Goal: Task Accomplishment & Management: Complete application form

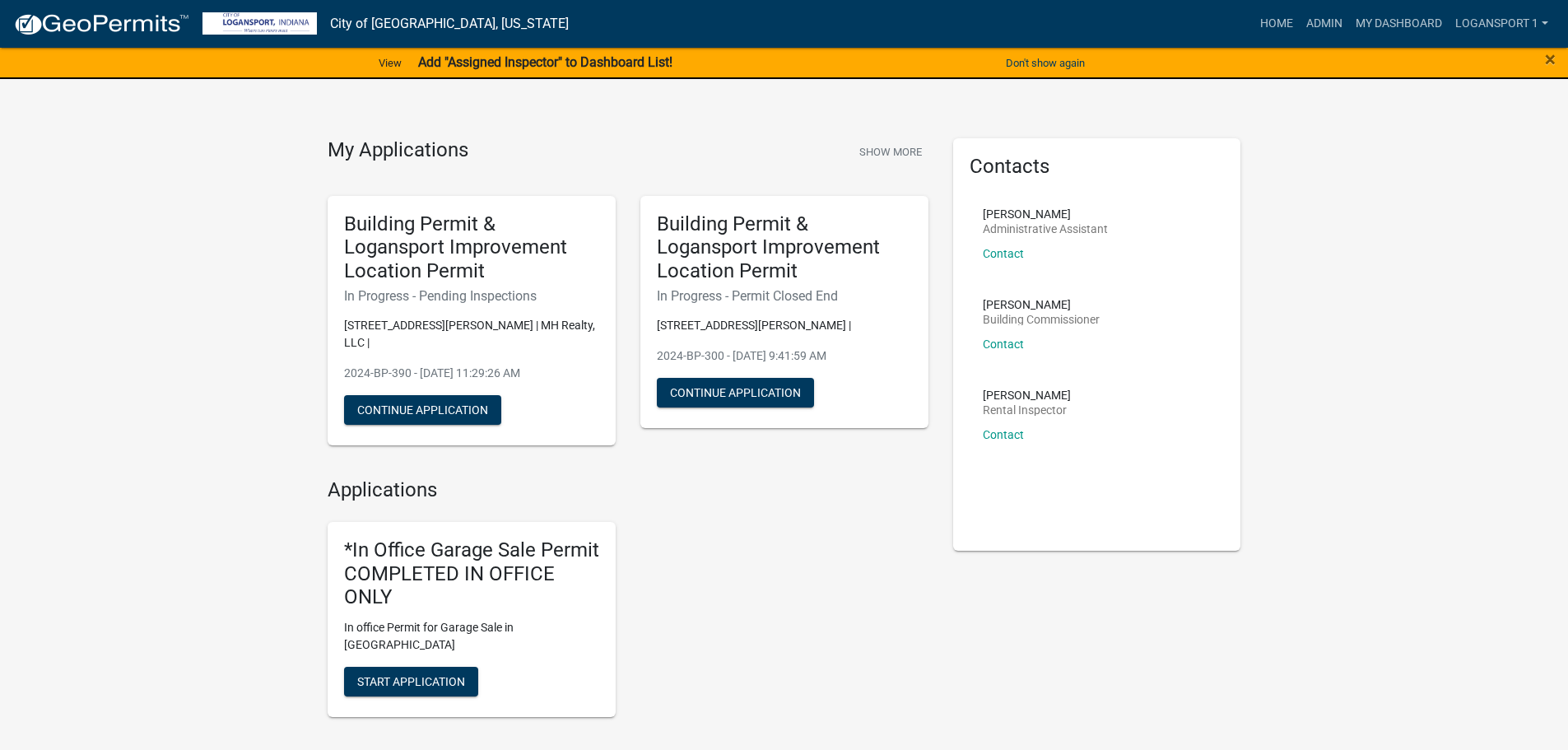
scroll to position [412, 0]
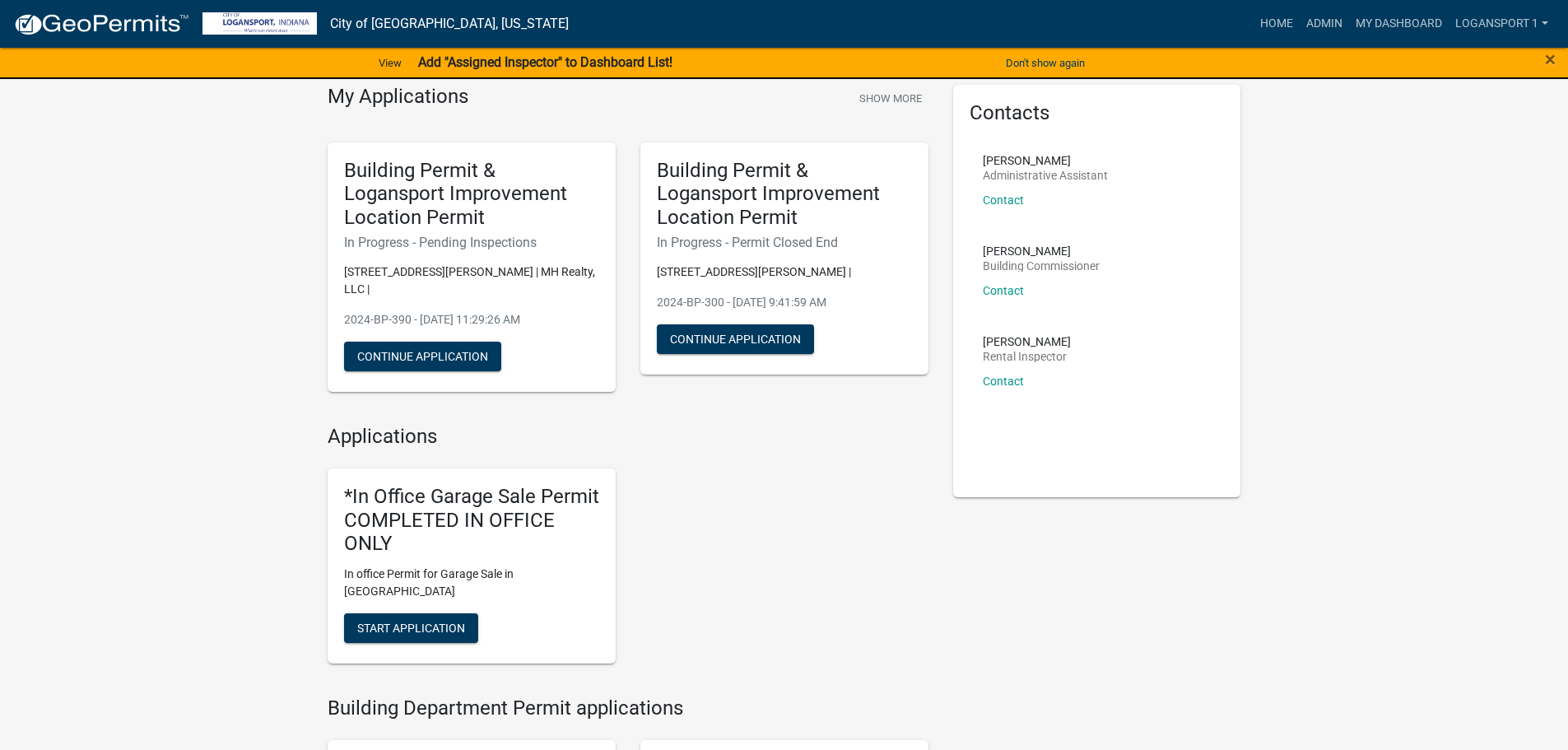
scroll to position [83, 0]
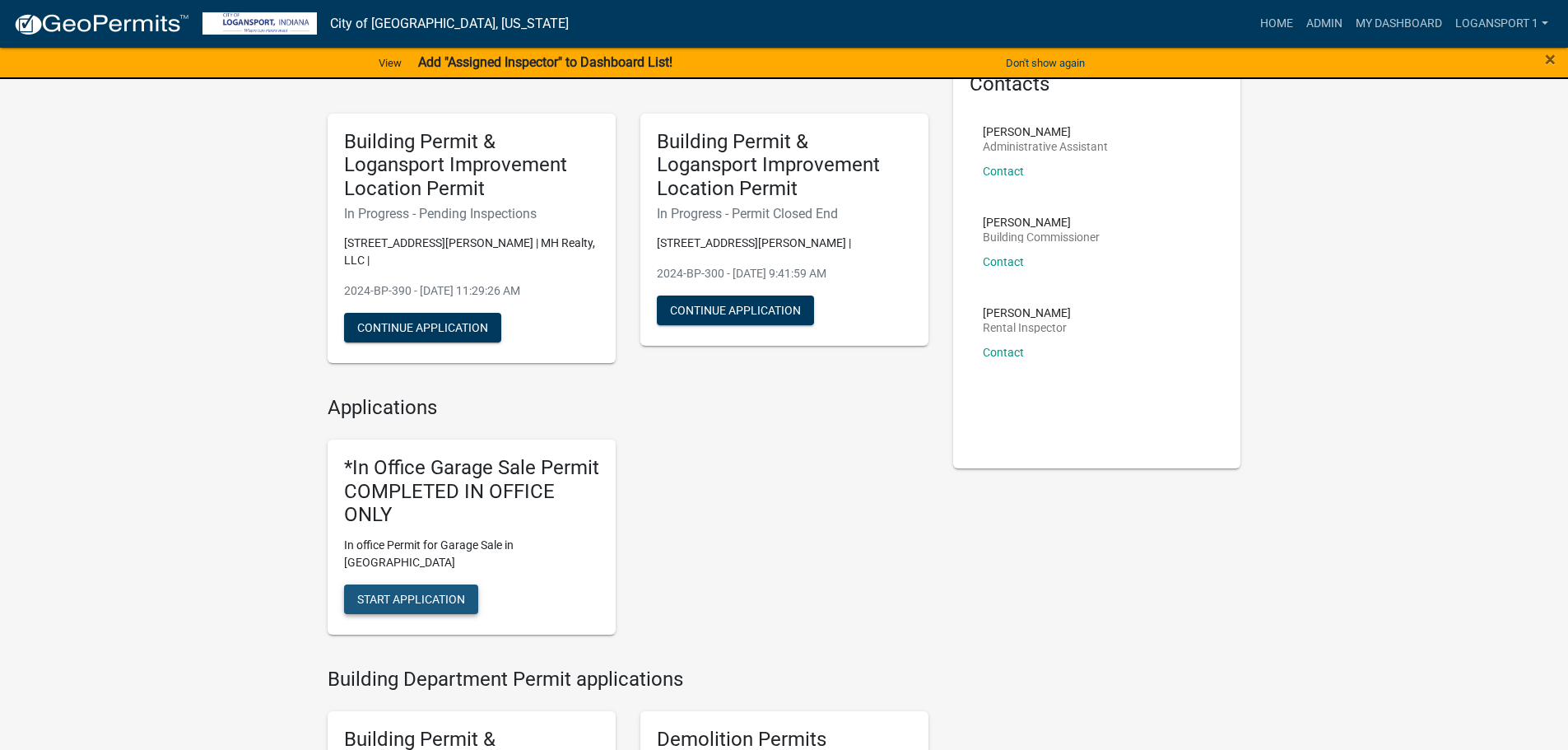
click at [443, 593] on span "Start Application" at bounding box center [411, 600] width 108 height 13
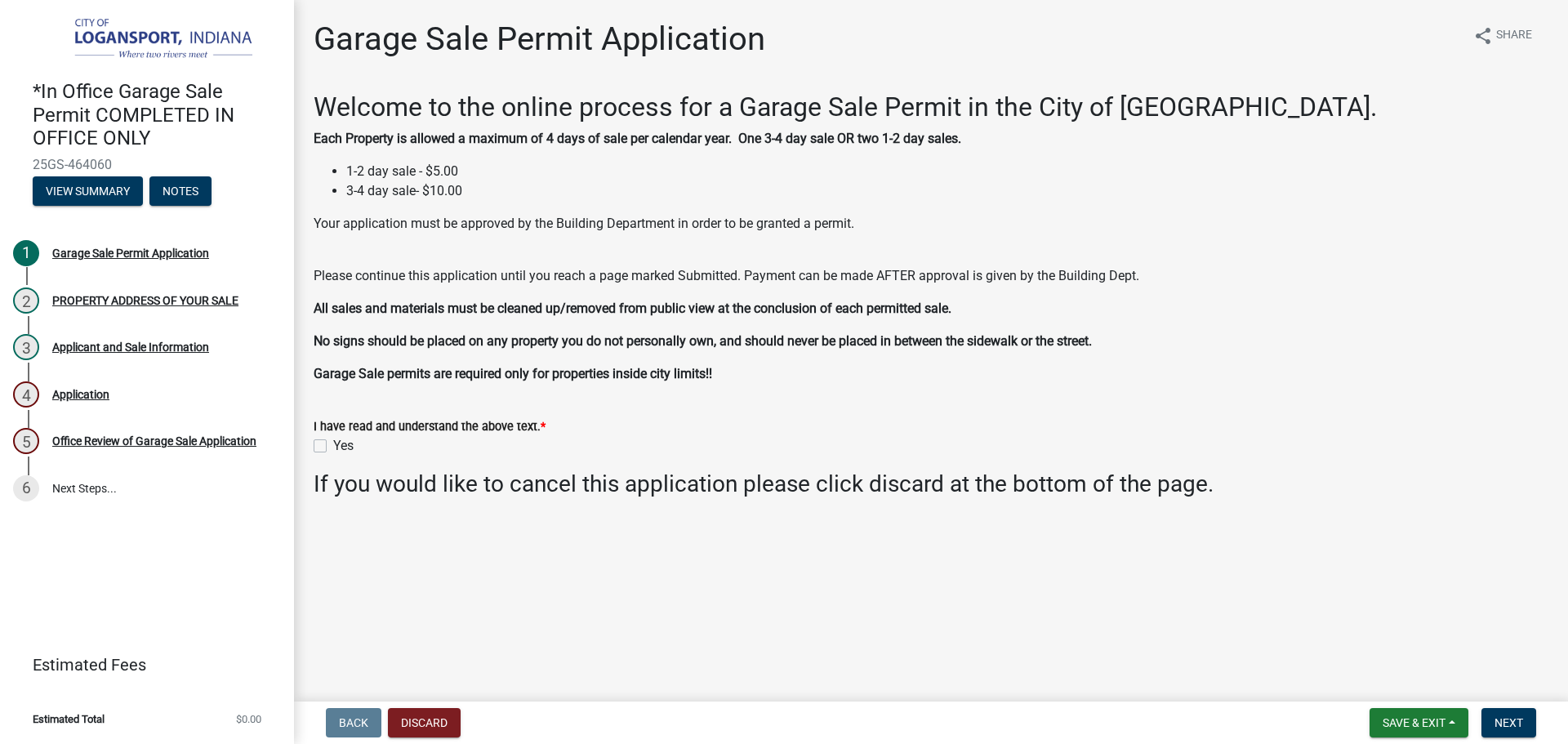
click at [333, 444] on label "Yes" at bounding box center [343, 446] width 21 height 20
click at [333, 444] on input "Yes" at bounding box center [337, 441] width 10 height 10
checkbox input "true"
click at [1511, 718] on span "Next" at bounding box center [1508, 723] width 29 height 13
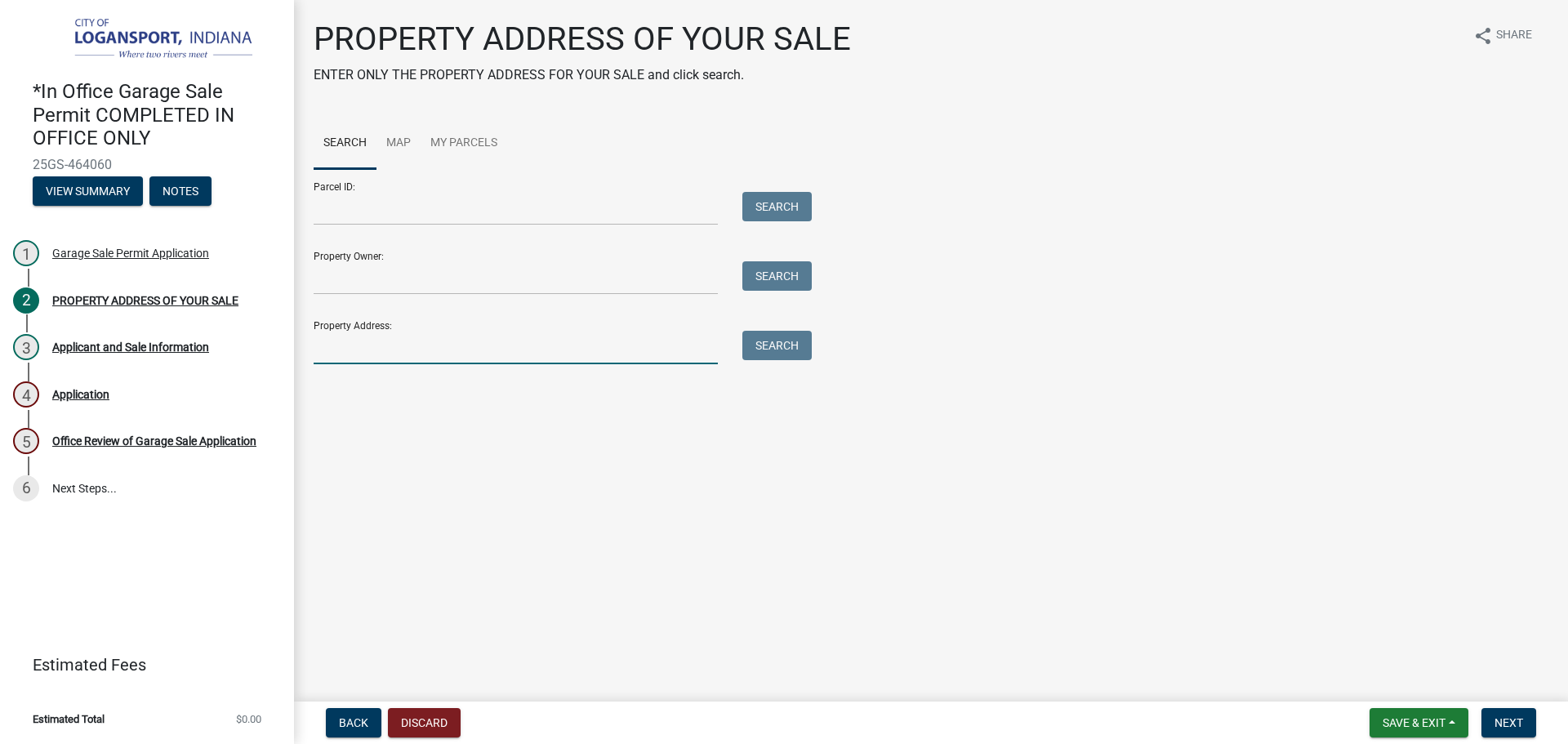
click at [404, 359] on input "Property Address:" at bounding box center [516, 348] width 405 height 34
type input "114 7th"
click at [744, 340] on button "Search" at bounding box center [777, 346] width 69 height 30
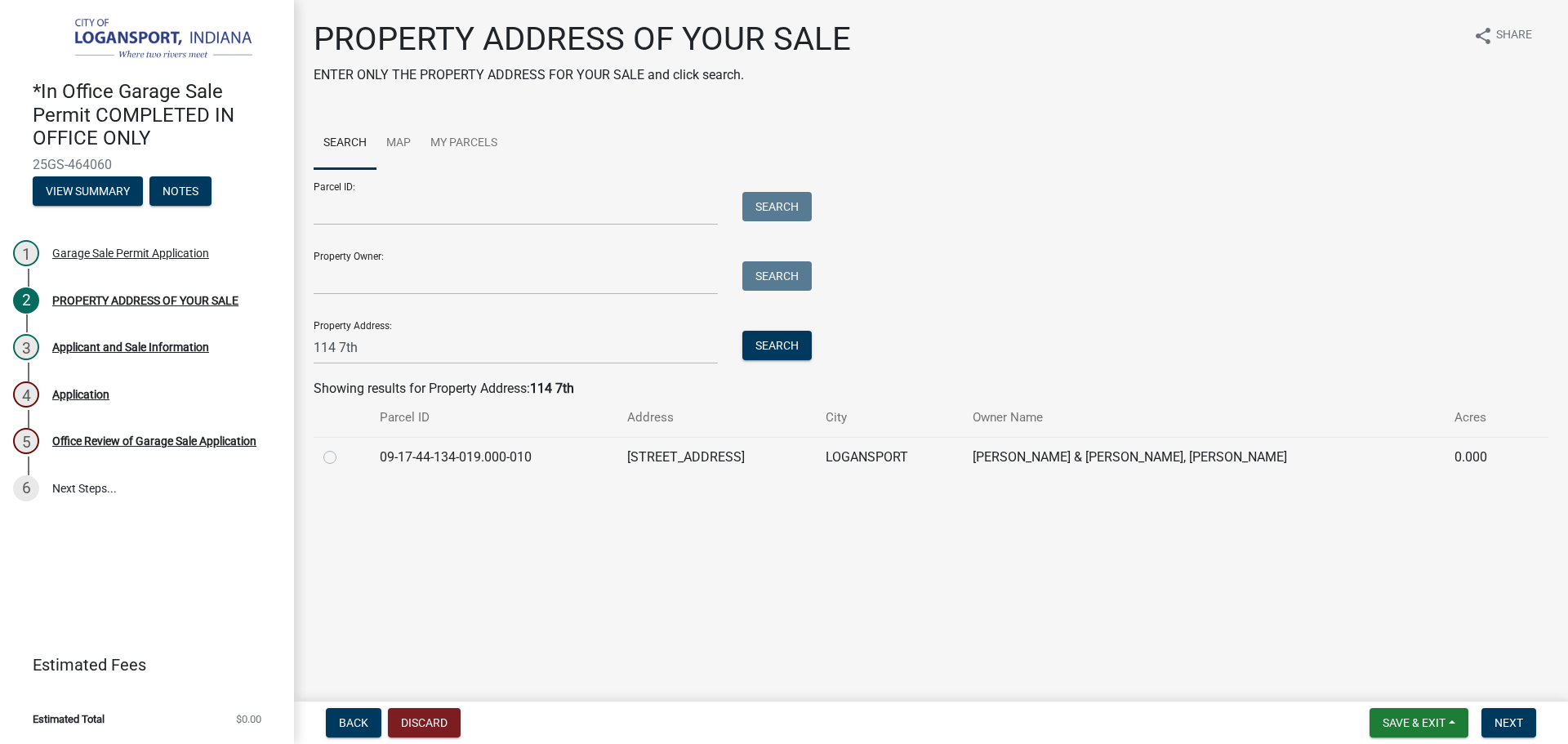
click at [343, 448] on label at bounding box center [343, 448] width 0 height 0
click at [343, 456] on input "radio" at bounding box center [348, 452] width 10 height 10
radio input "true"
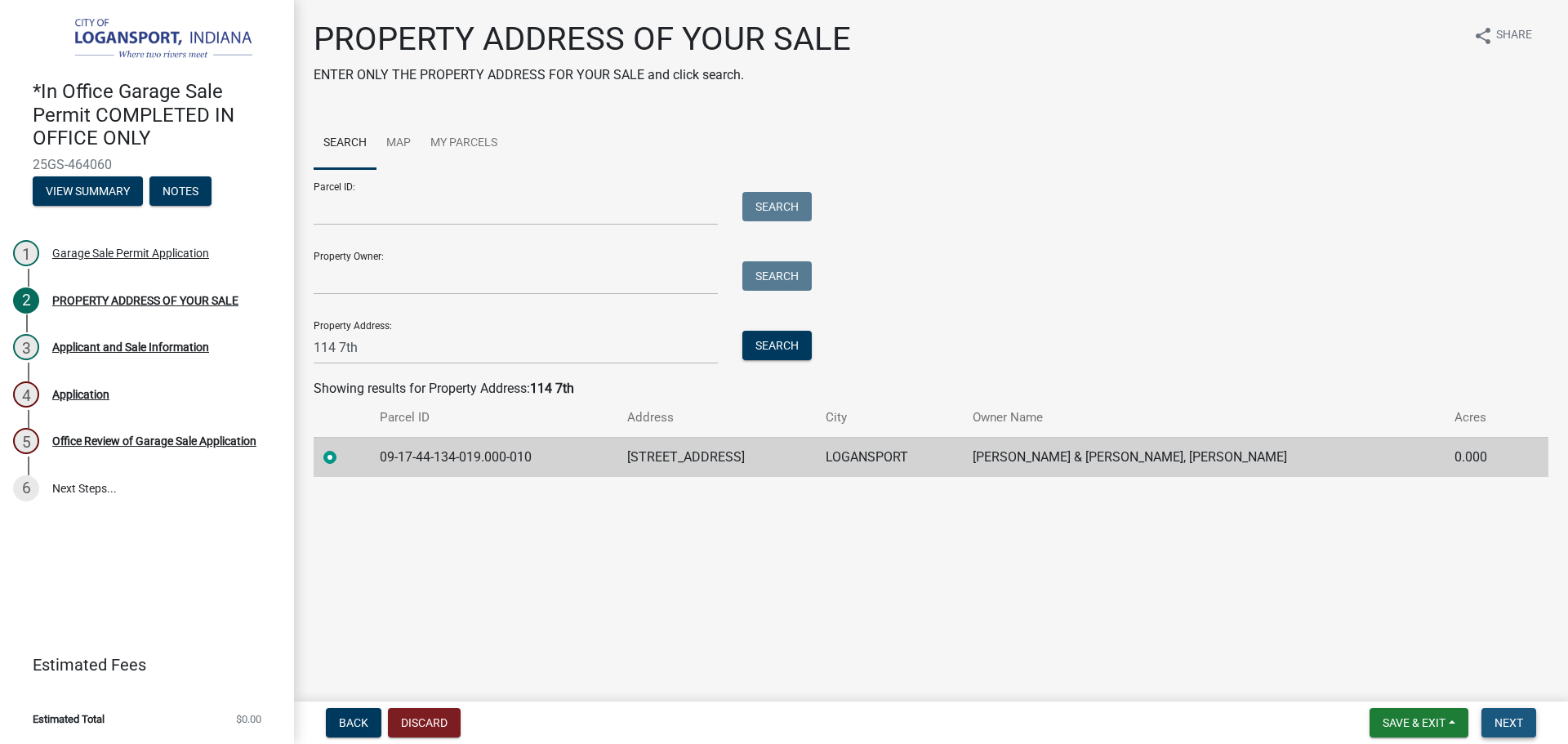
click at [1530, 723] on button "Next" at bounding box center [1508, 723] width 55 height 30
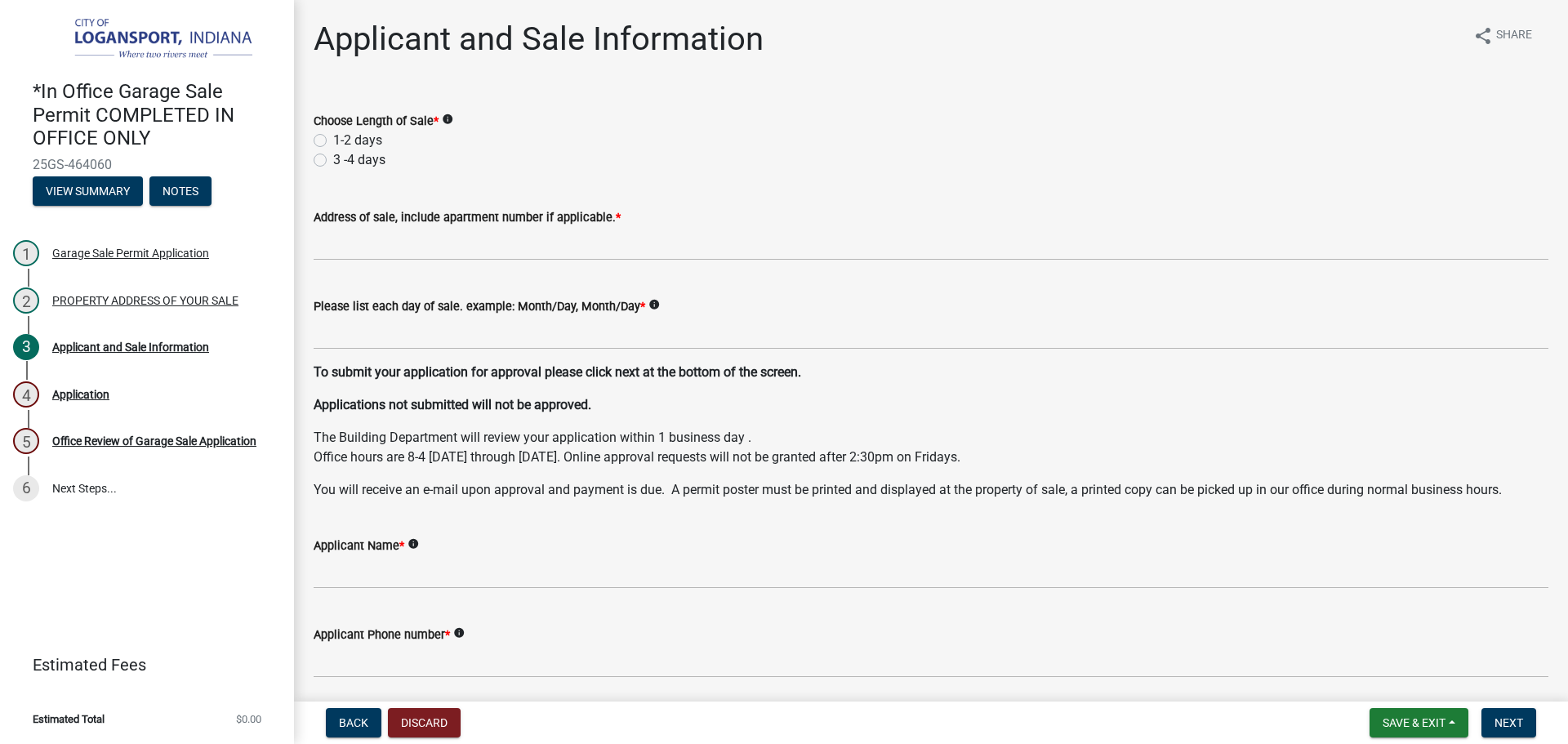
click at [333, 138] on label "1-2 days" at bounding box center [357, 140] width 49 height 20
click at [333, 138] on input "1-2 days" at bounding box center [337, 135] width 10 height 10
radio input "true"
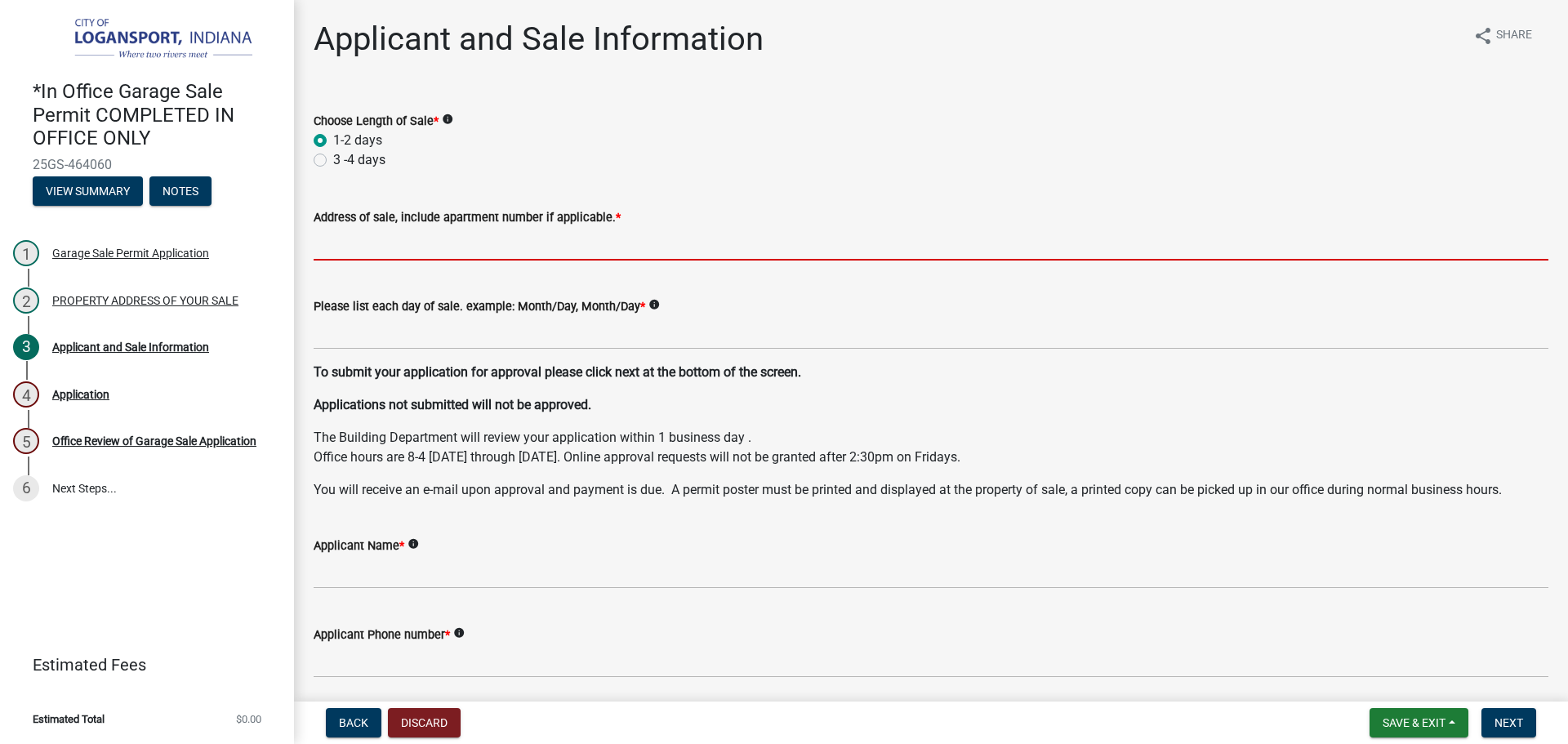
click at [471, 235] on input "Address of sale, include apartment number if applicable. *" at bounding box center [930, 244] width 1235 height 34
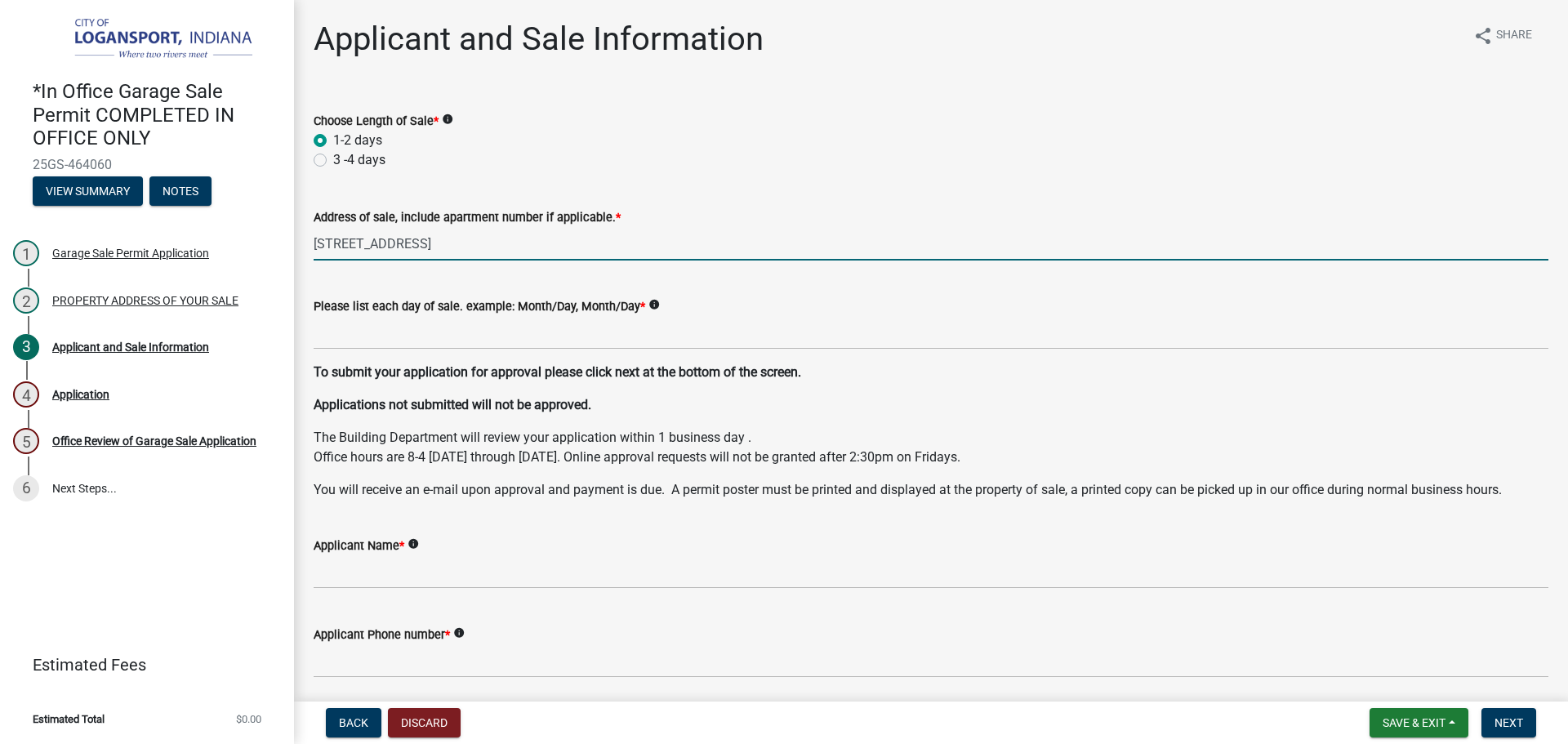
type input "[STREET_ADDRESS]"
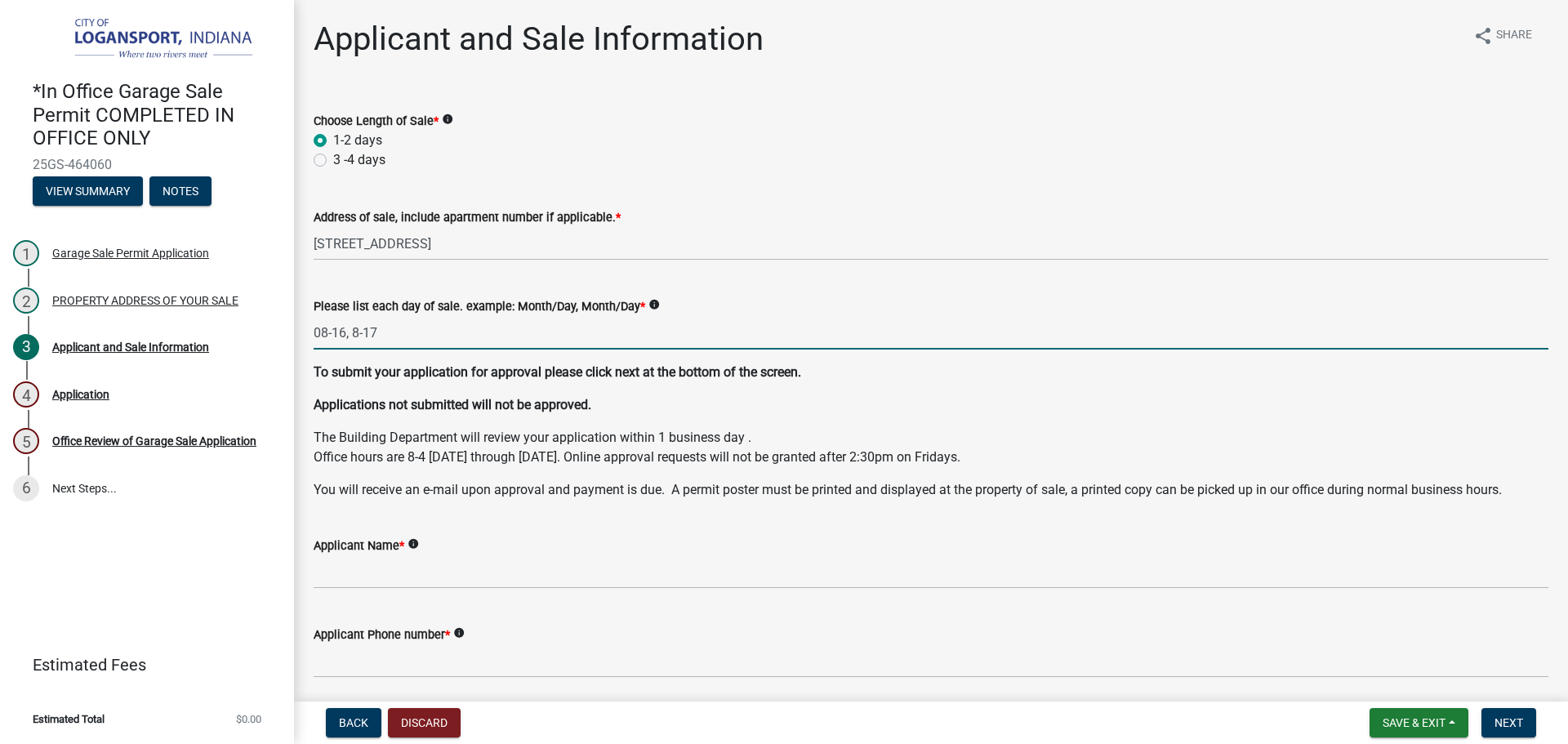
type input "08-16, 8-17"
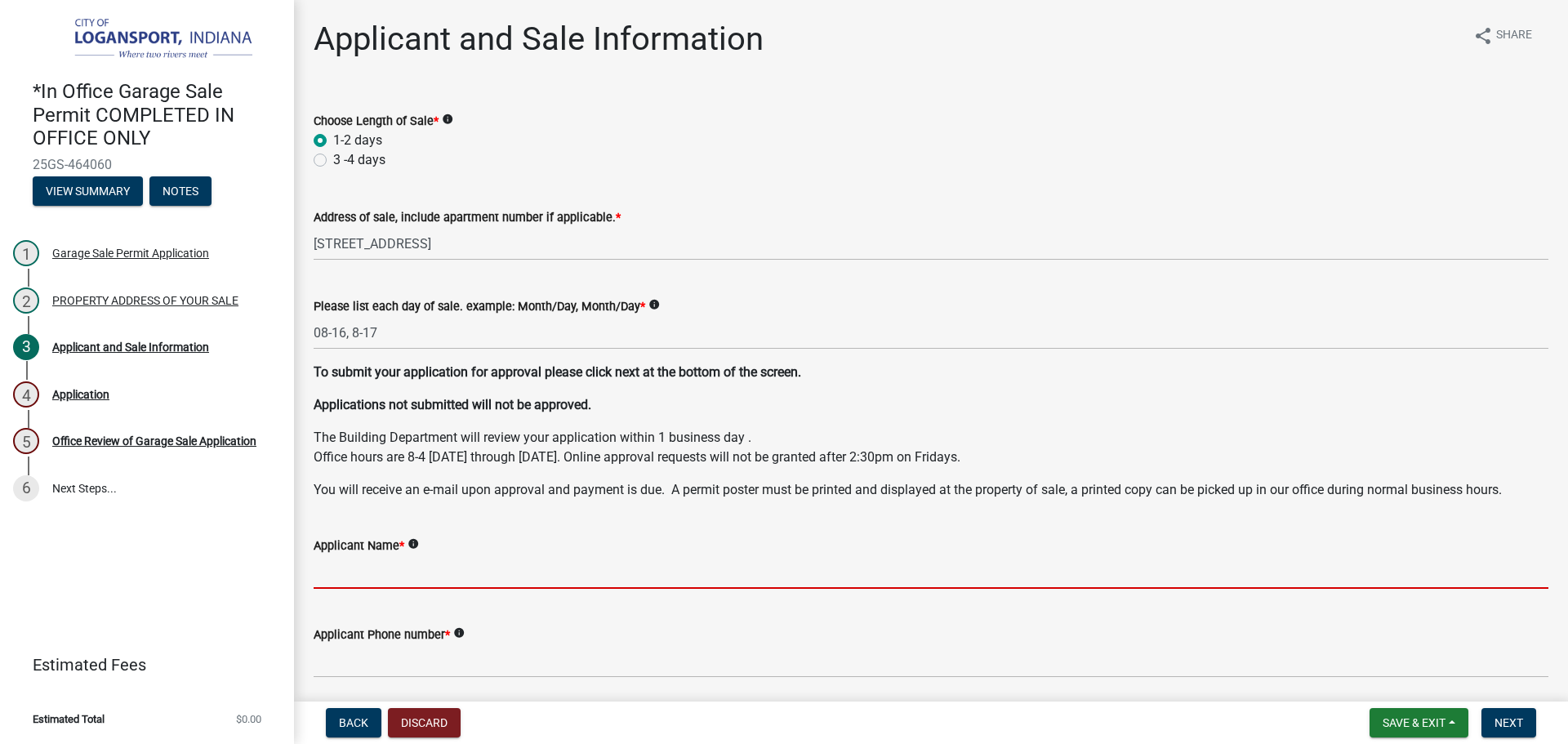
click at [469, 558] on input "Applicant Name *" at bounding box center [930, 572] width 1235 height 34
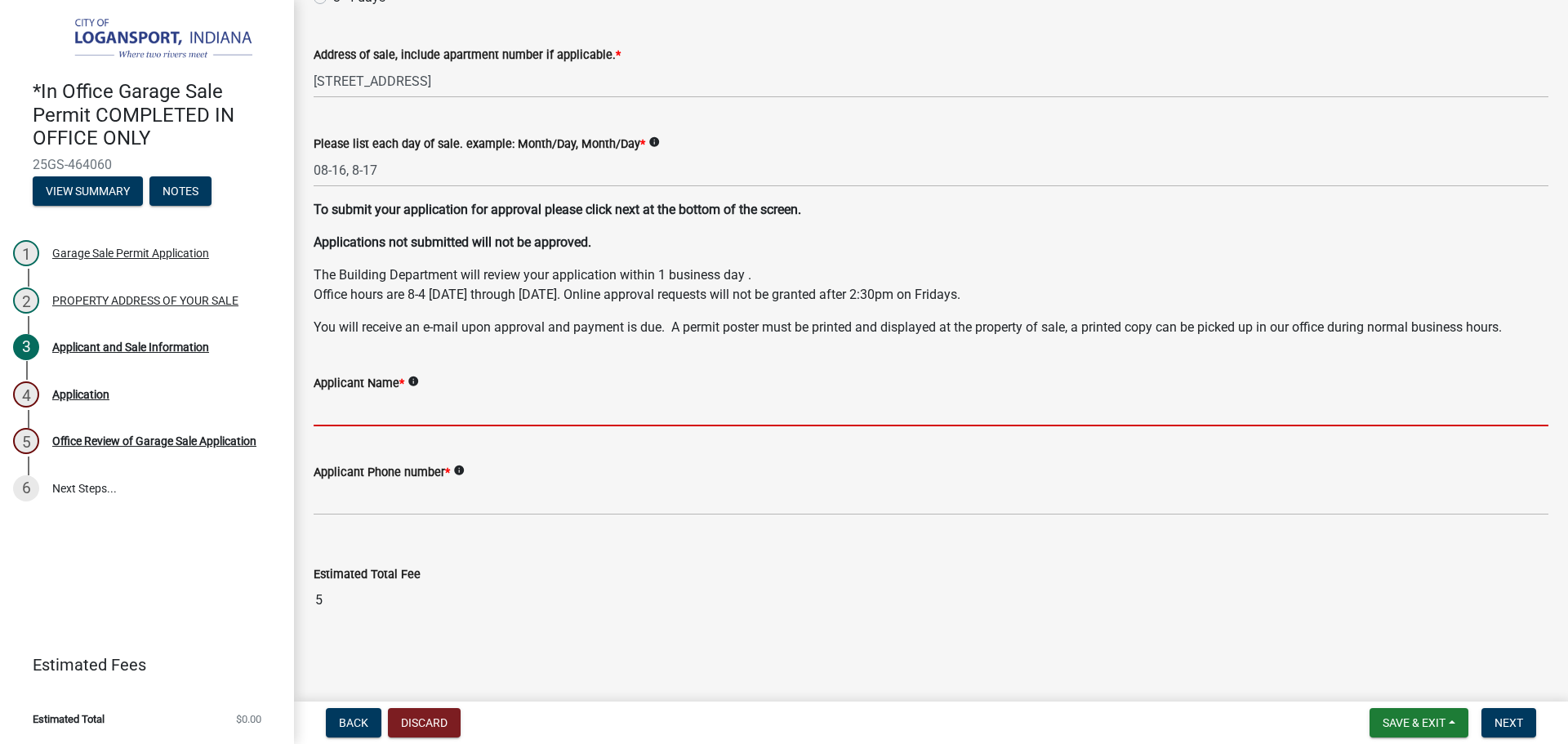
click at [1081, 209] on p "To submit your application for approval please click next at the bottom of the …" at bounding box center [930, 210] width 1235 height 20
click at [412, 412] on input "Applicant Name *" at bounding box center [930, 409] width 1235 height 34
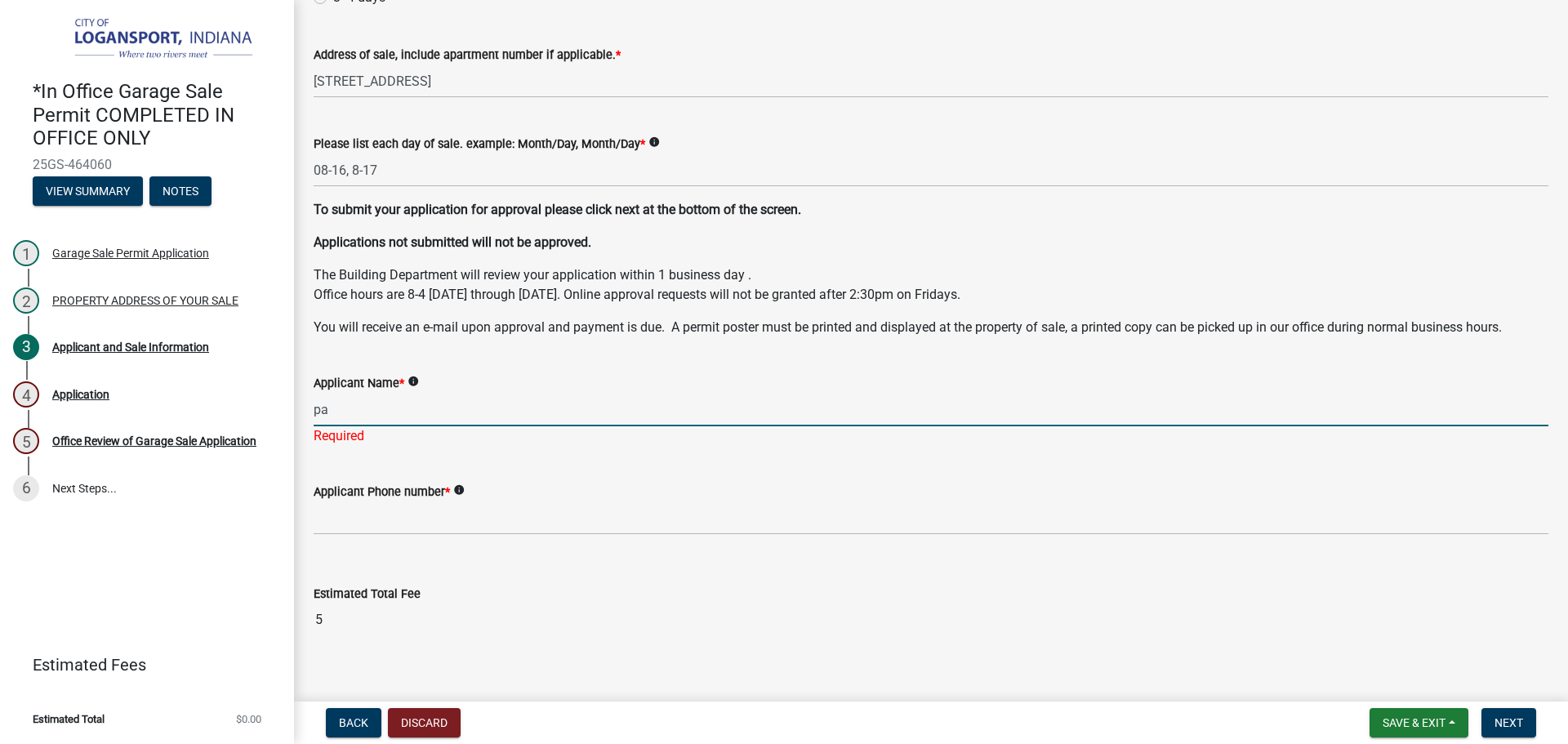
type input "p"
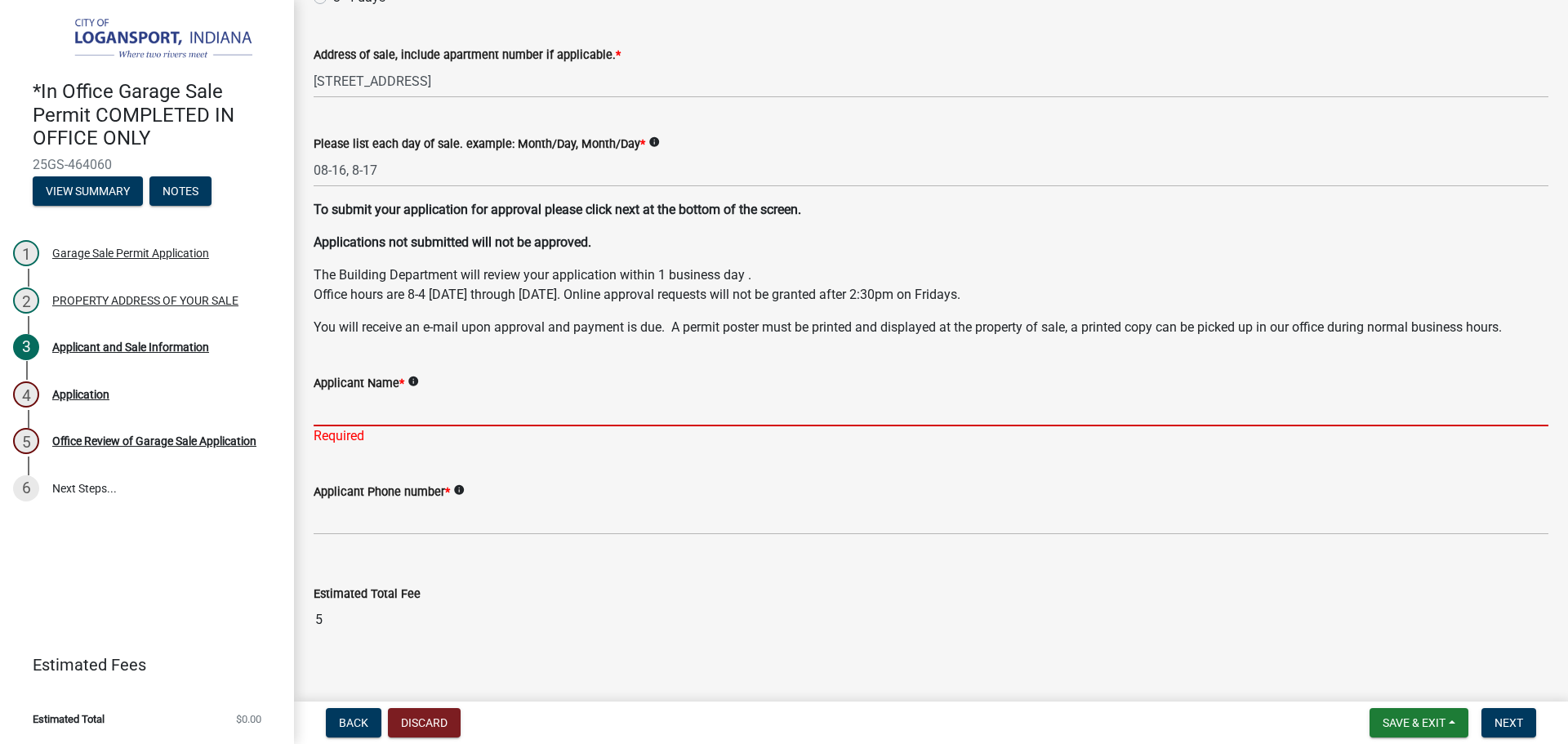
type input "p"
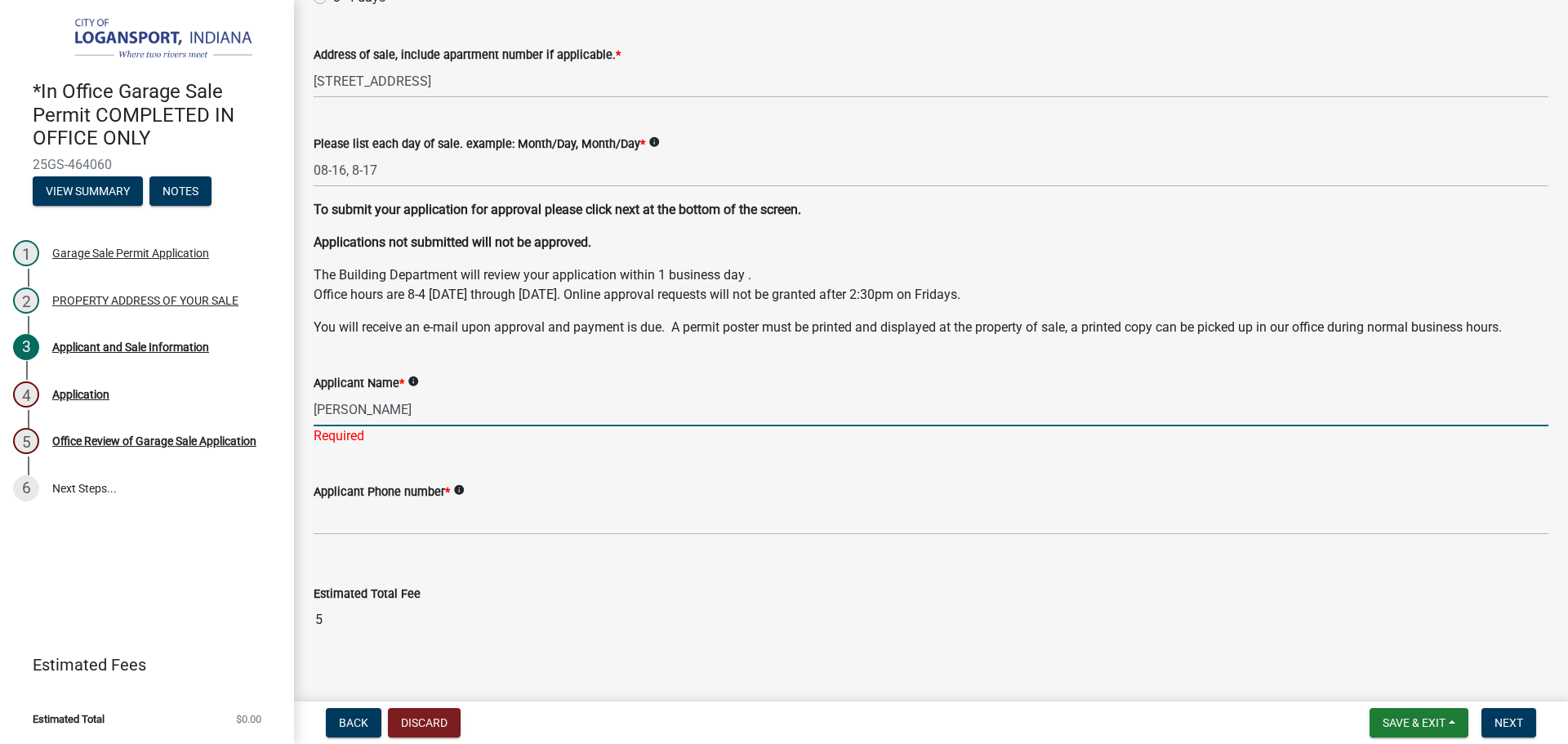
type input "[PERSON_NAME]"
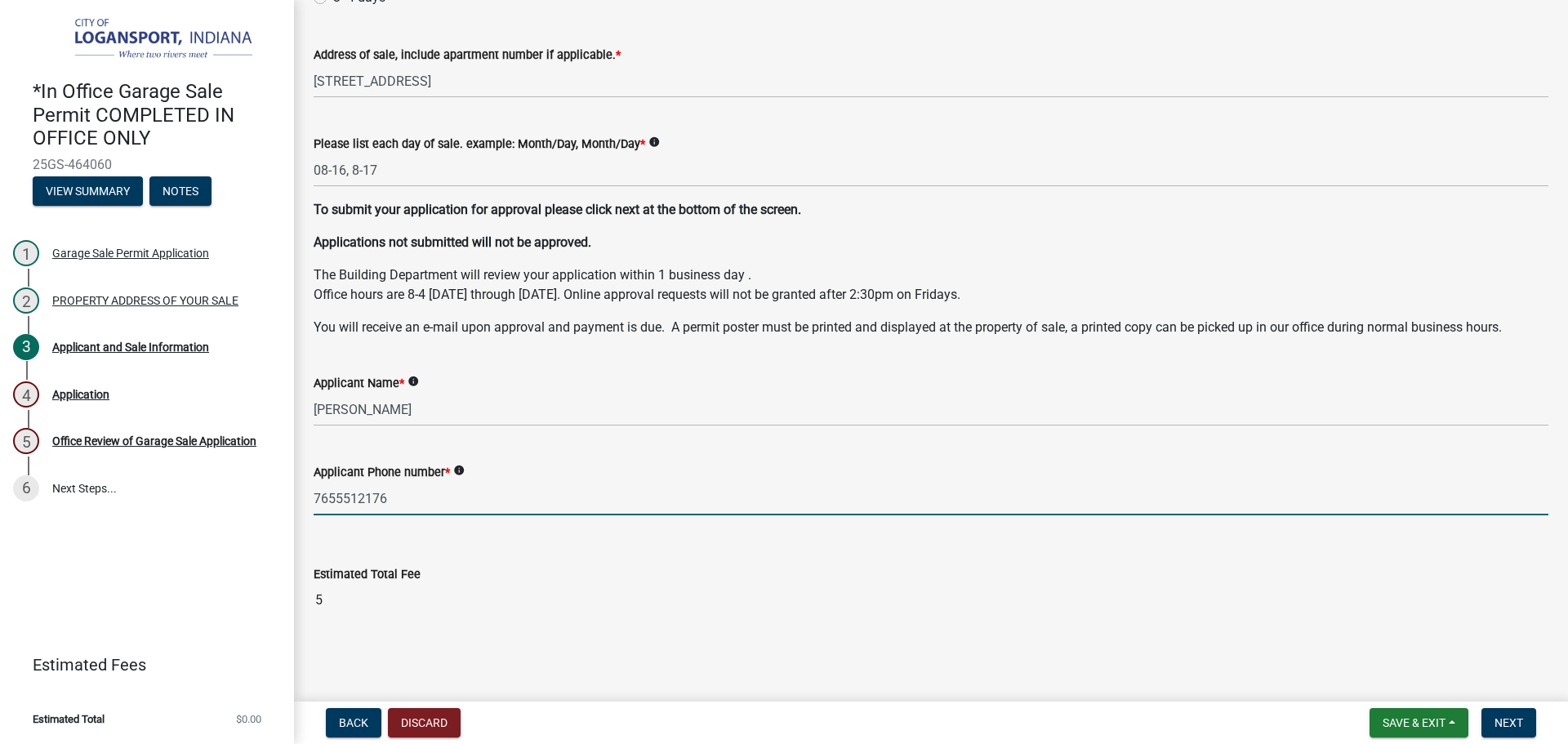
click at [337, 494] on input "7655512176" at bounding box center [930, 499] width 1235 height 34
click at [360, 501] on input "765-5512176" at bounding box center [930, 499] width 1235 height 34
type input "[PHONE_NUMBER]"
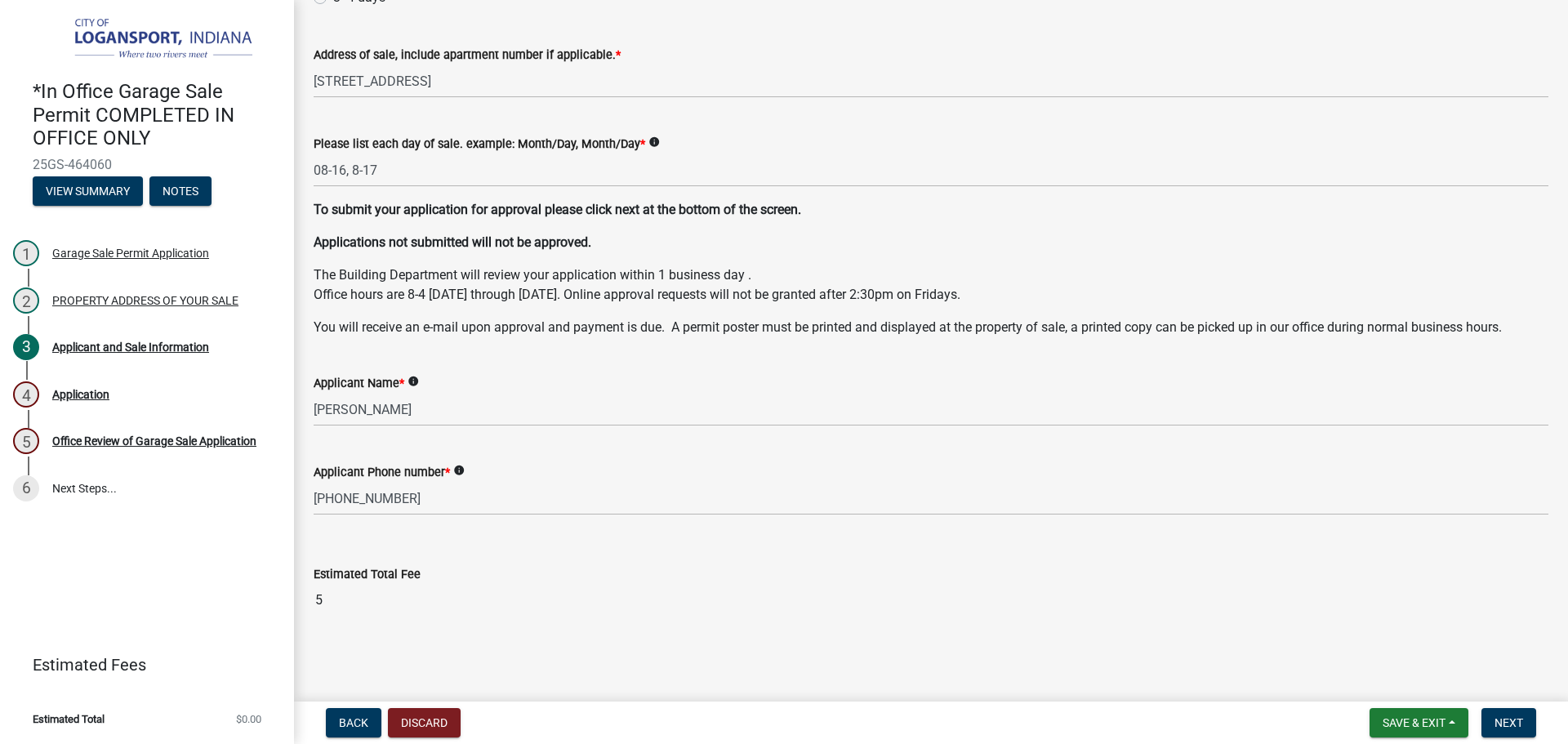
click at [439, 586] on input "5" at bounding box center [930, 599] width 1235 height 33
click at [1512, 724] on span "Next" at bounding box center [1508, 723] width 29 height 13
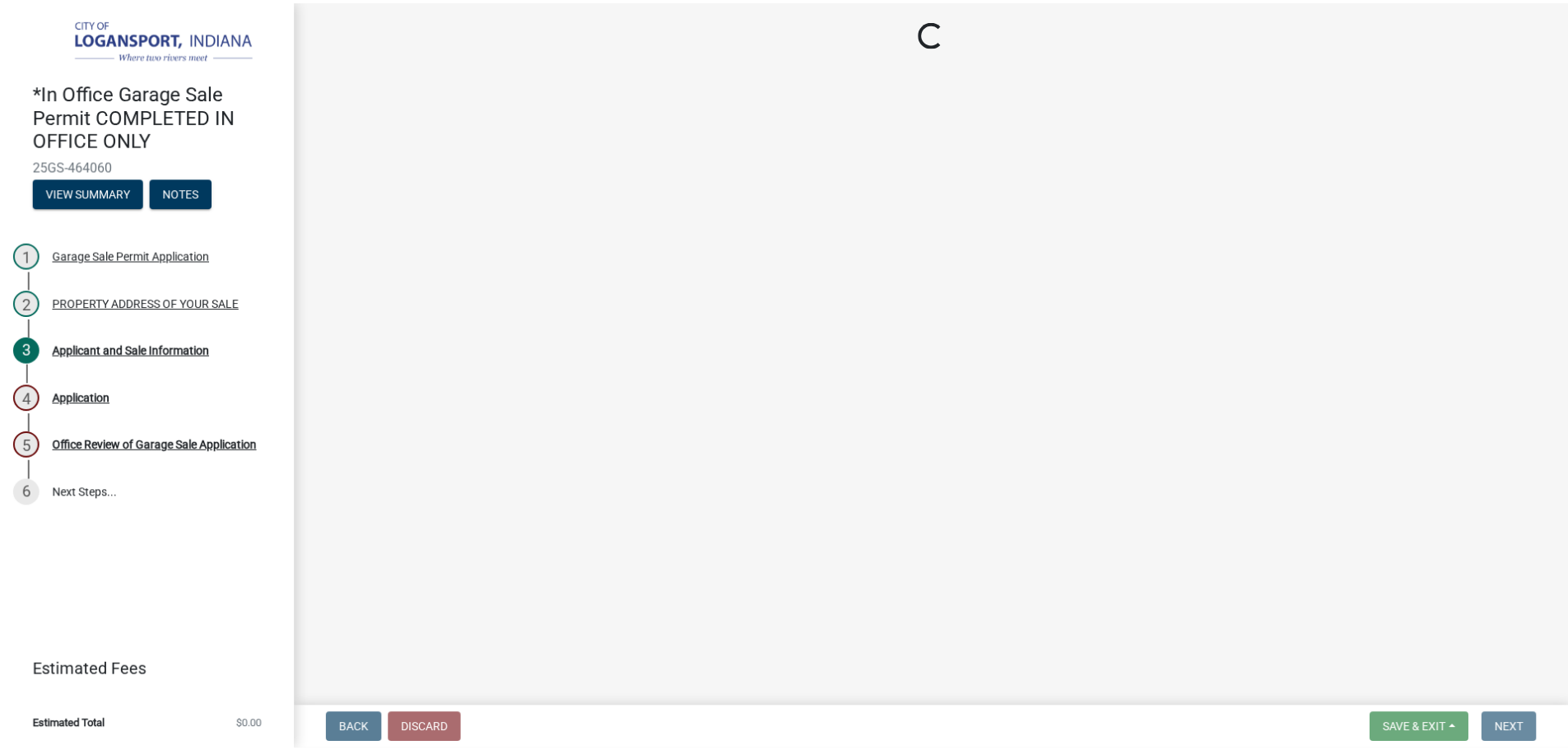
scroll to position [0, 0]
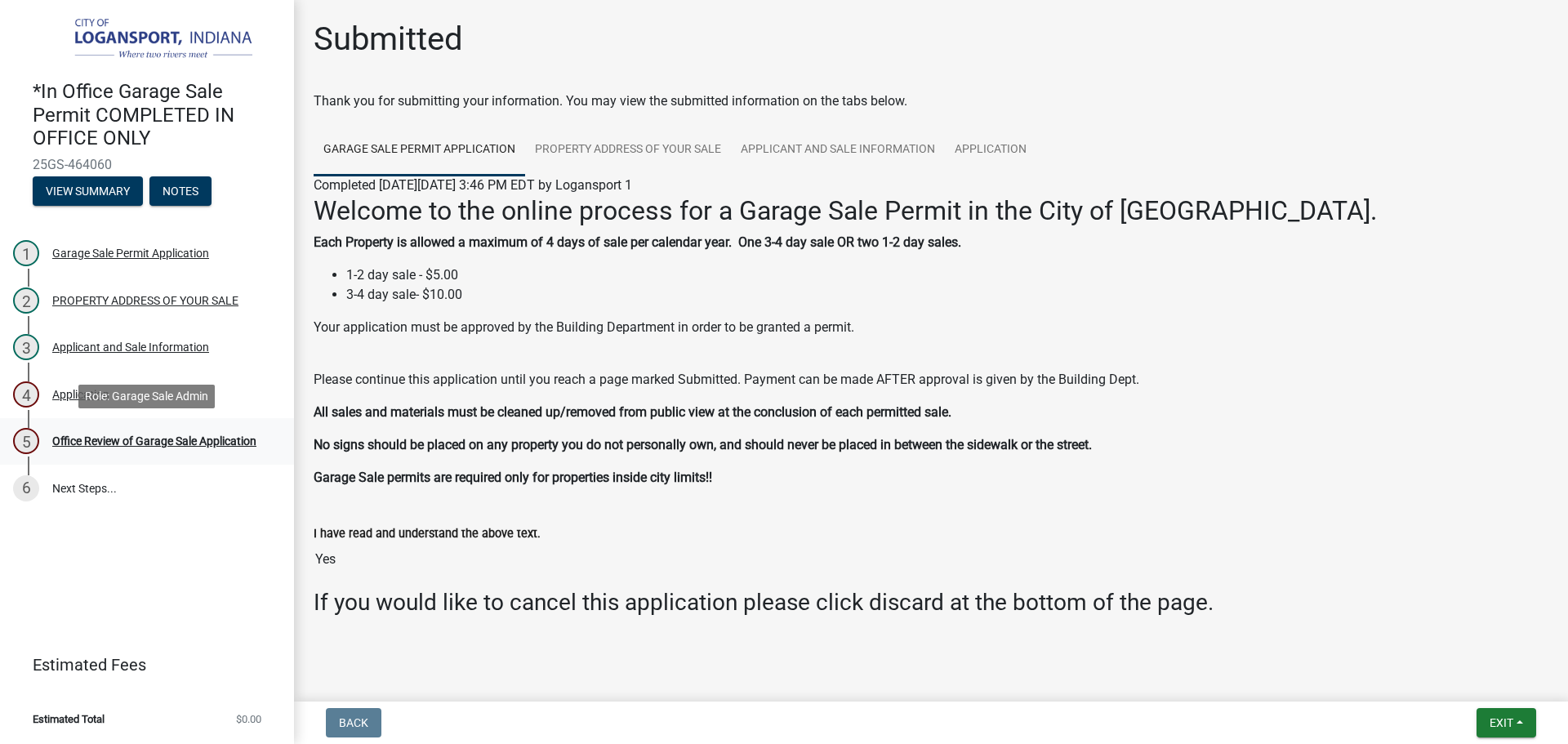
click at [134, 443] on div "Office Review of Garage Sale Application" at bounding box center [154, 441] width 204 height 11
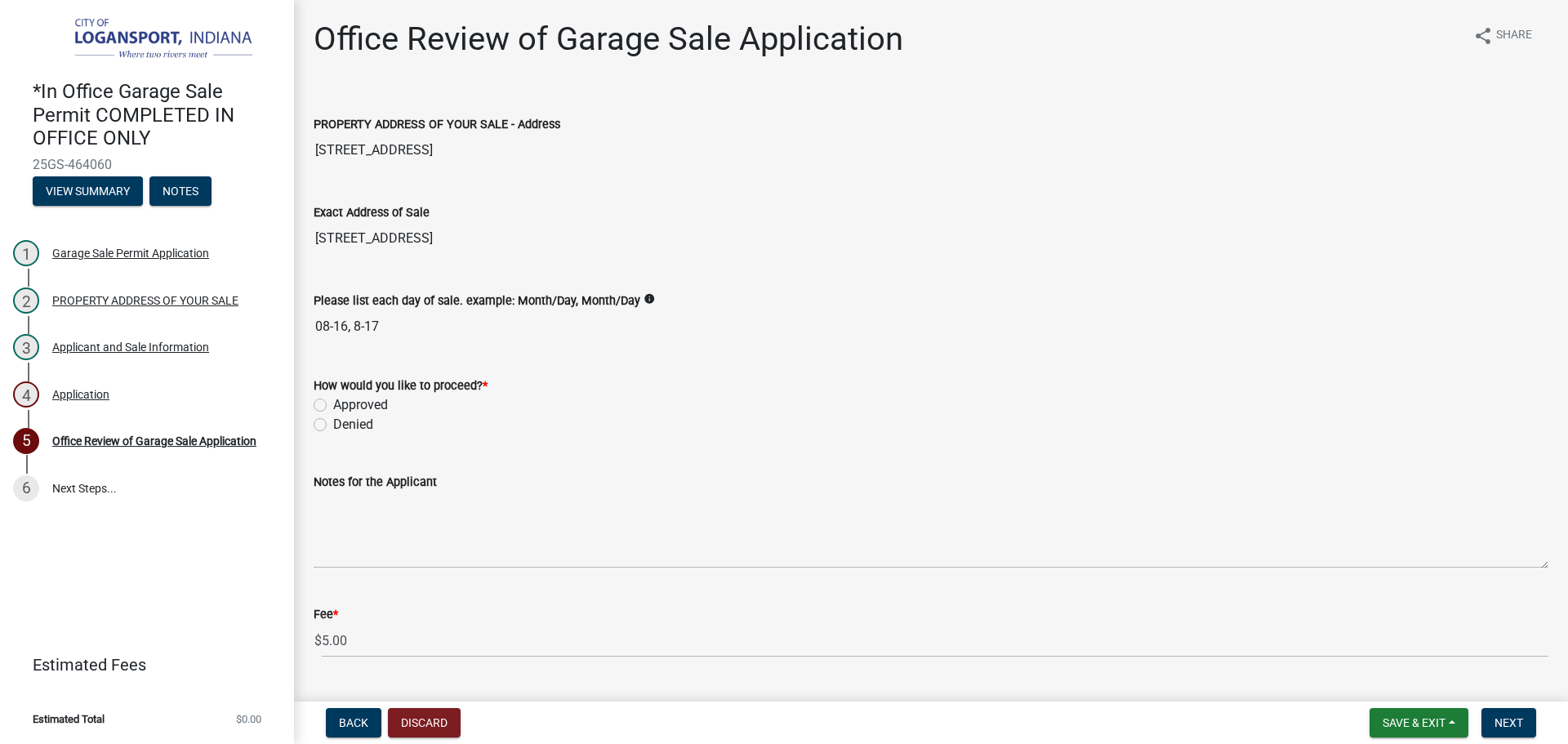
click at [333, 406] on label "Approved" at bounding box center [360, 405] width 55 height 20
click at [333, 406] on input "Approved" at bounding box center [337, 400] width 10 height 10
radio input "true"
click at [1518, 741] on nav "Back Discard Save & Exit Save Save & Exit Next" at bounding box center [930, 723] width 1274 height 43
click at [1517, 728] on span "Next" at bounding box center [1508, 723] width 29 height 13
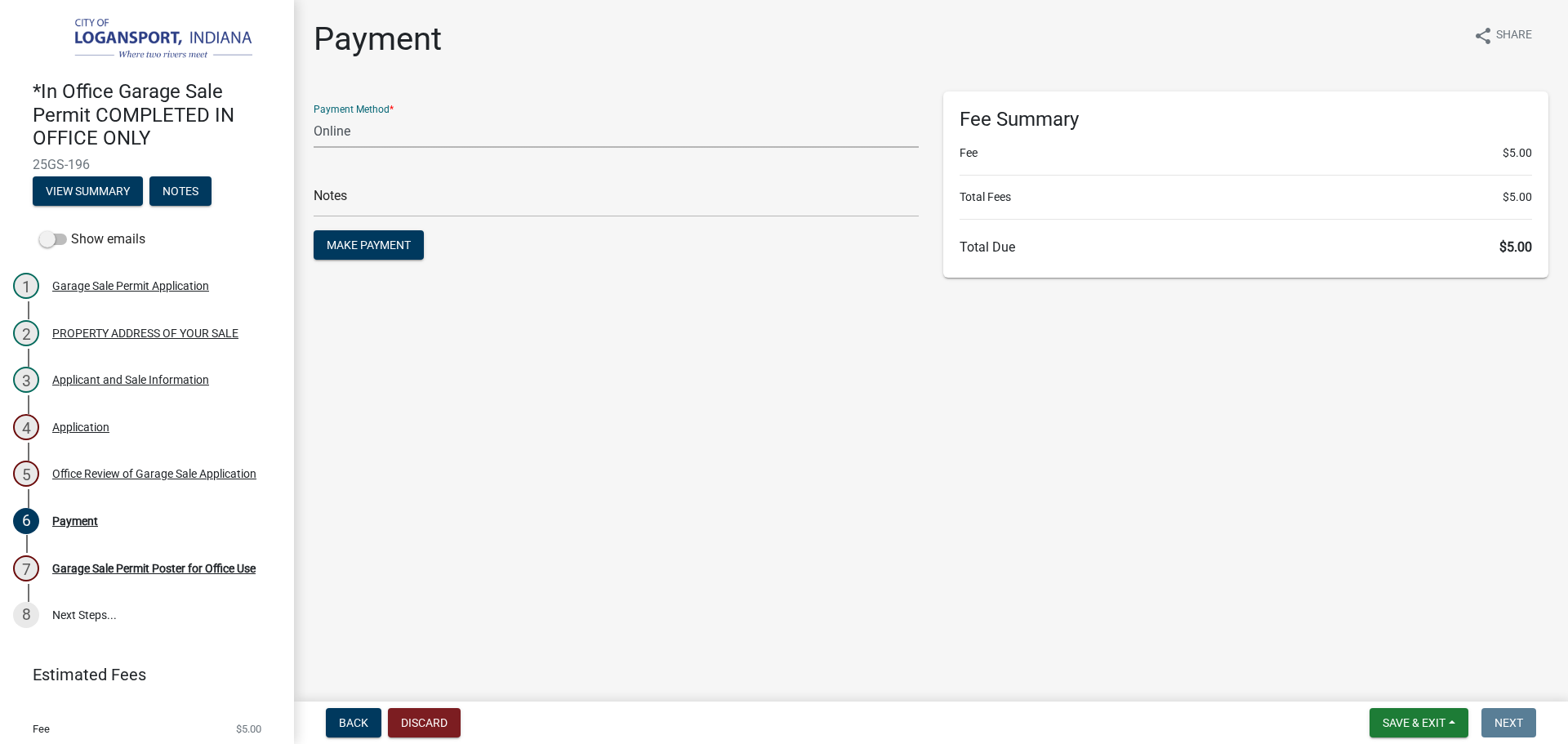
click at [388, 139] on select "Credit Card POS Check Cash Online" at bounding box center [615, 131] width 605 height 34
select select "2: 1"
click at [313, 115] on select "Credit Card POS Check Cash Online" at bounding box center [615, 131] width 605 height 34
click at [386, 205] on input "text" at bounding box center [615, 200] width 605 height 34
type input "117809"
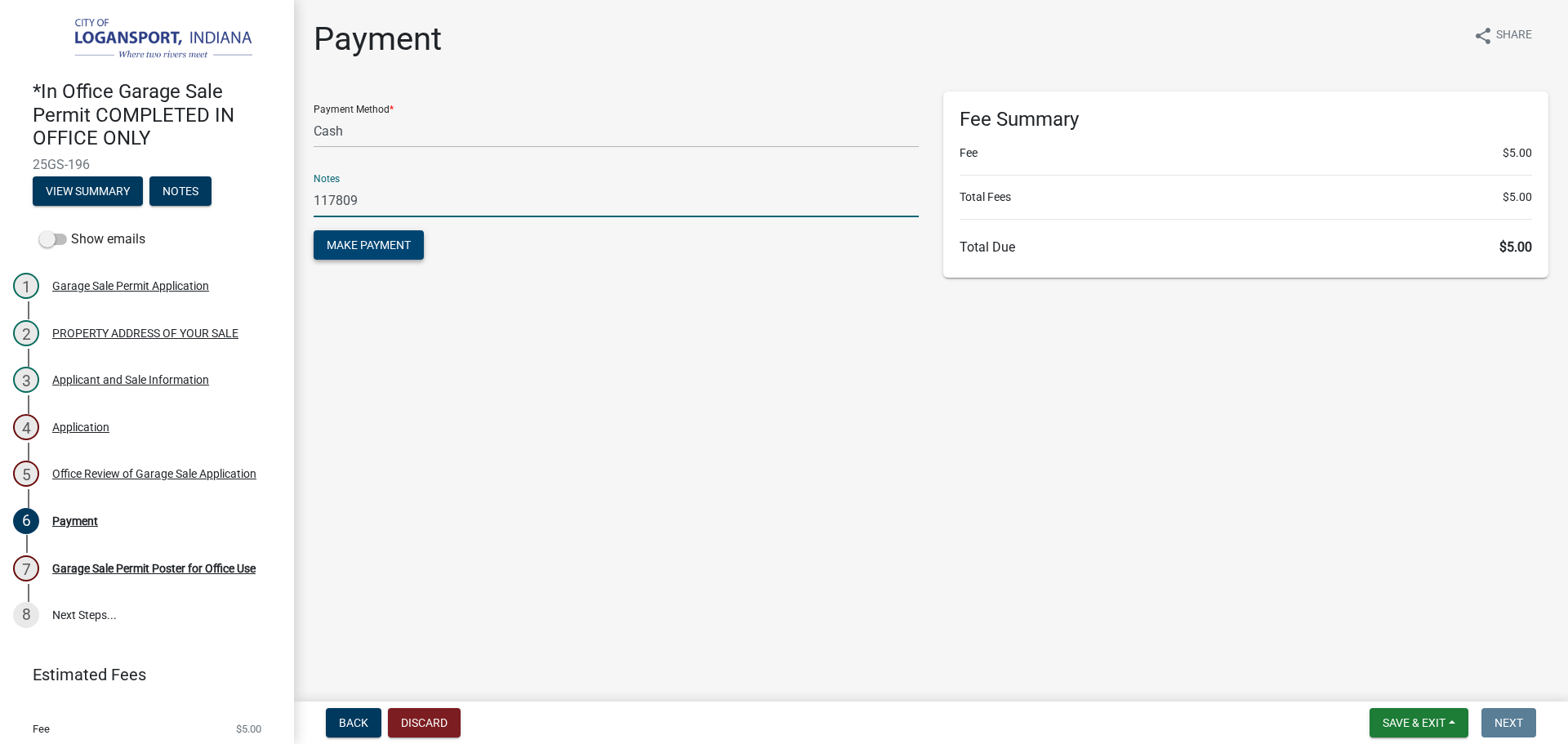
click at [382, 234] on button "Make Payment" at bounding box center [368, 245] width 110 height 30
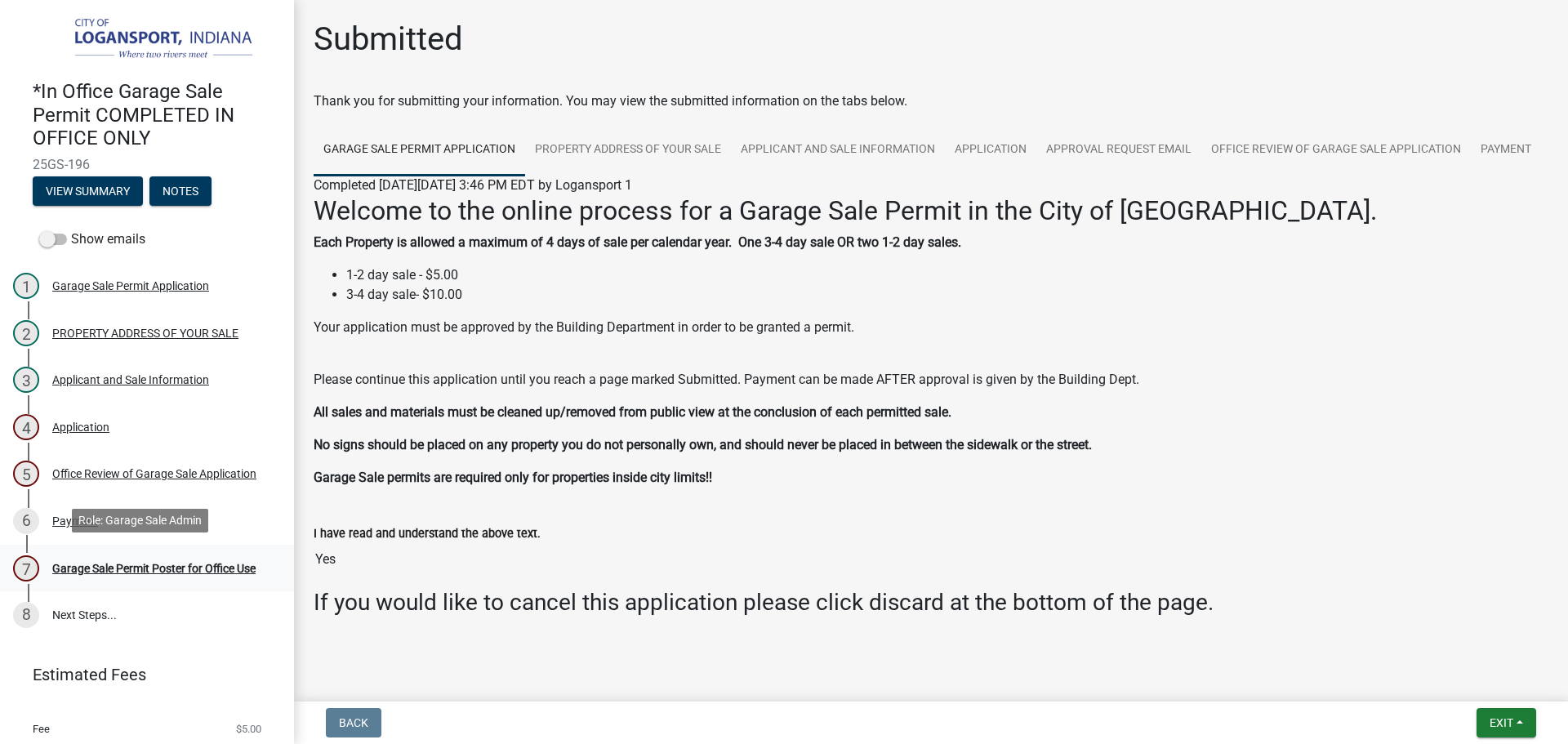
click at [165, 570] on div "Garage Sale Permit Poster for Office Use" at bounding box center [154, 569] width 203 height 11
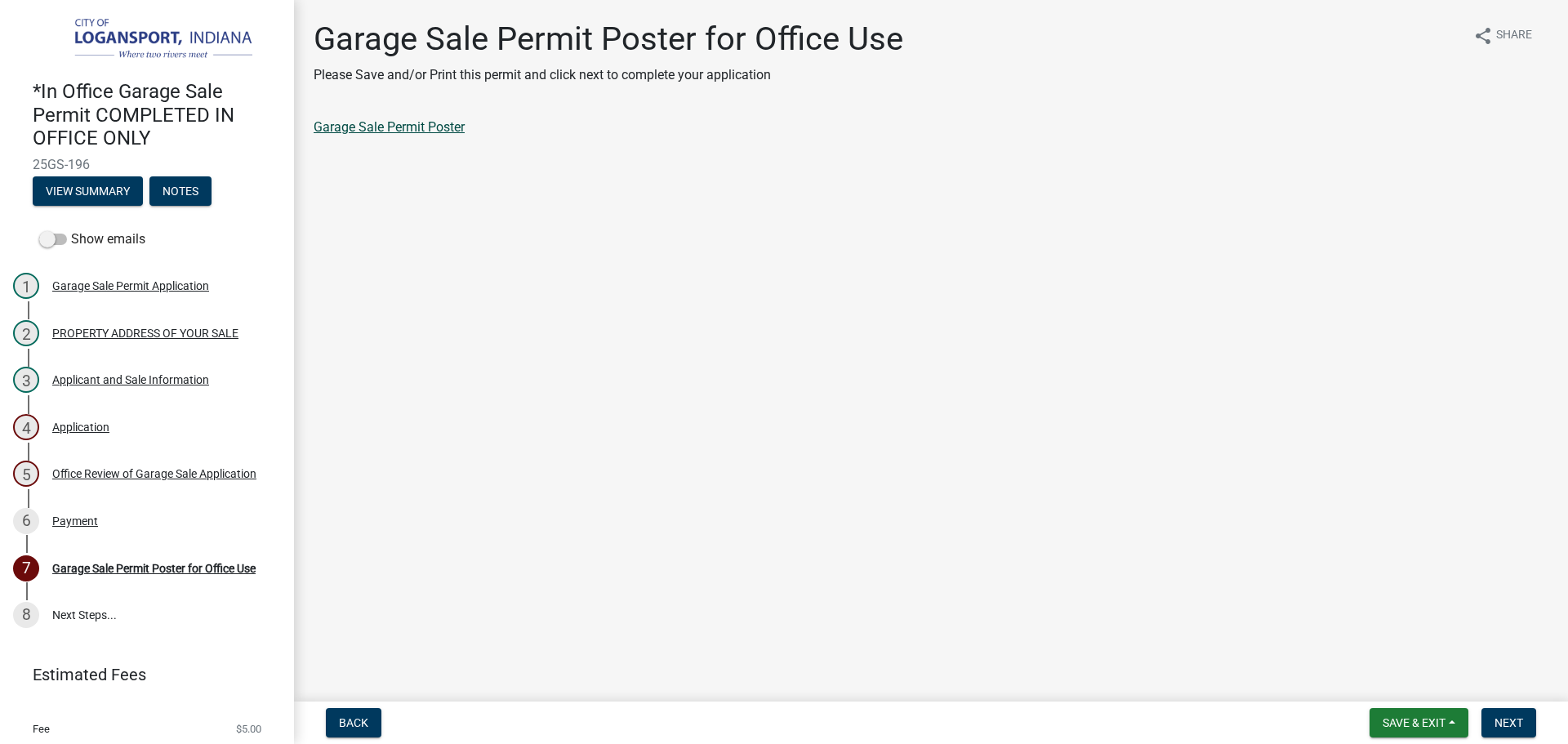
click at [398, 131] on link "Garage Sale Permit Poster" at bounding box center [389, 127] width 151 height 16
click at [1520, 726] on span "Next" at bounding box center [1508, 723] width 29 height 13
